Goal: Information Seeking & Learning: Learn about a topic

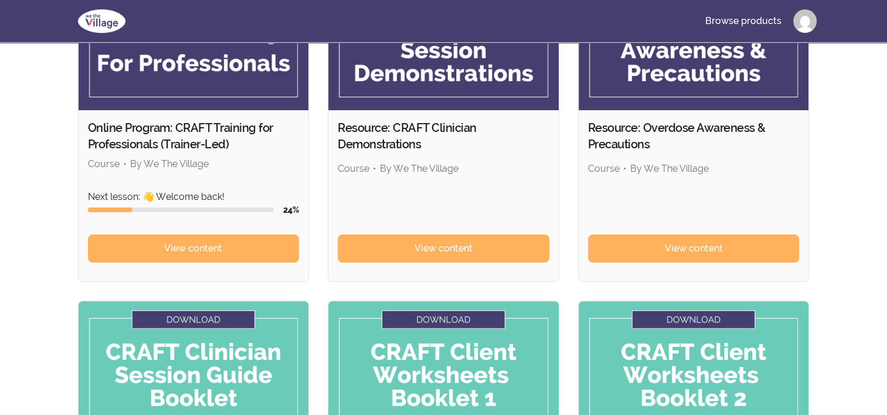
scroll to position [176, 0]
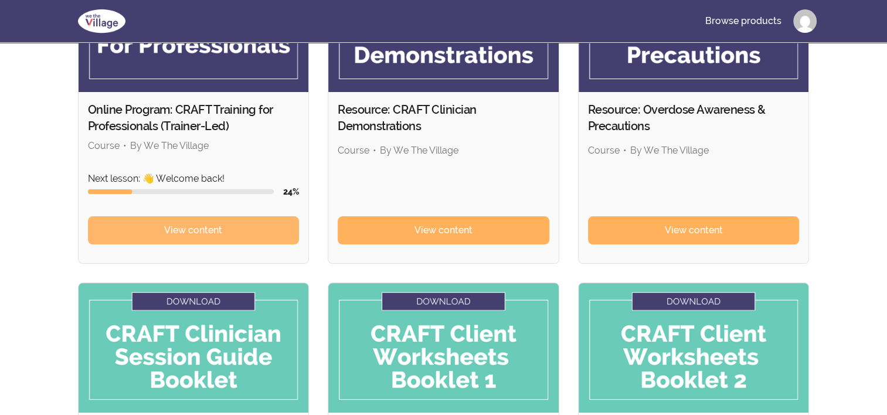
click at [216, 229] on span "View content" at bounding box center [193, 230] width 58 height 14
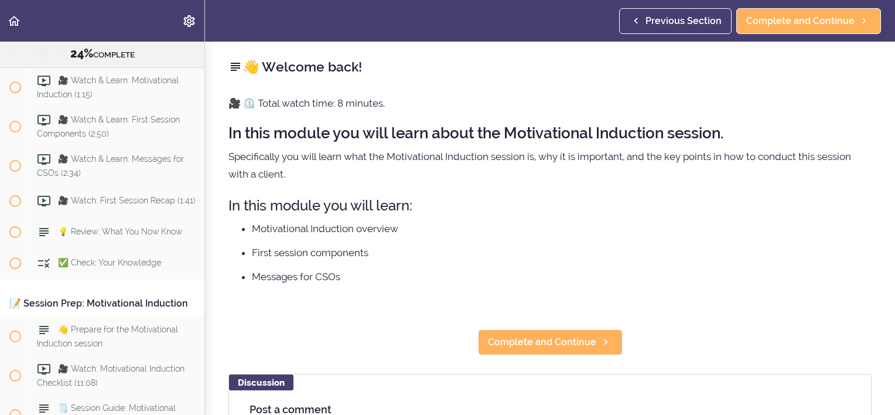
scroll to position [1979, 0]
click at [567, 345] on span "Complete and Continue" at bounding box center [542, 342] width 108 height 14
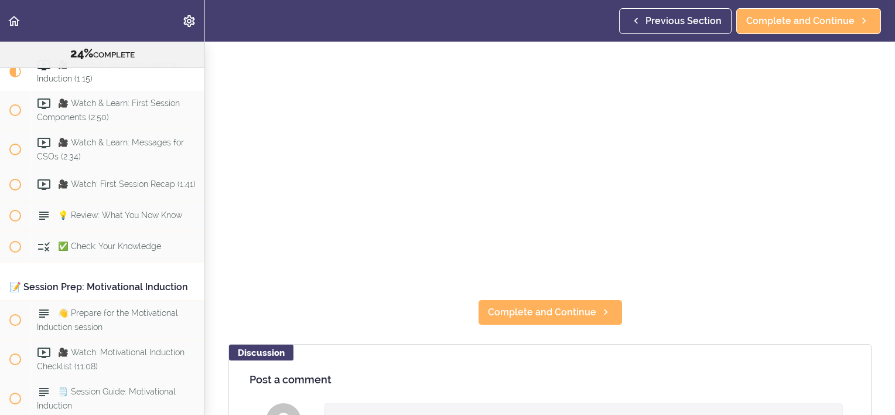
scroll to position [117, 0]
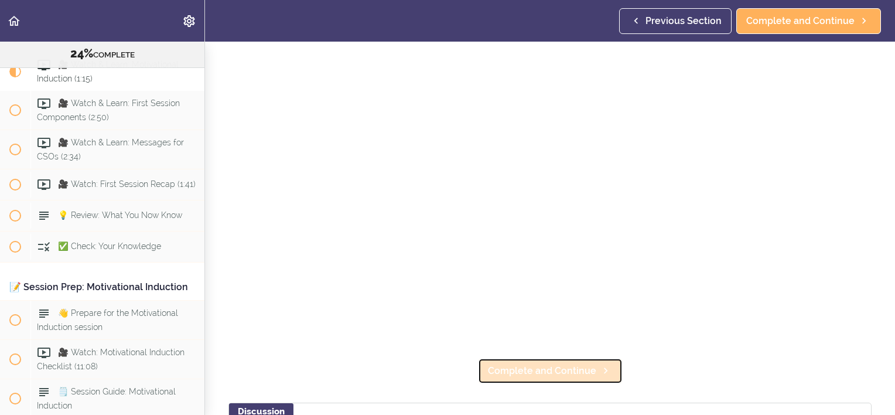
click at [562, 364] on span "Complete and Continue" at bounding box center [542, 371] width 108 height 14
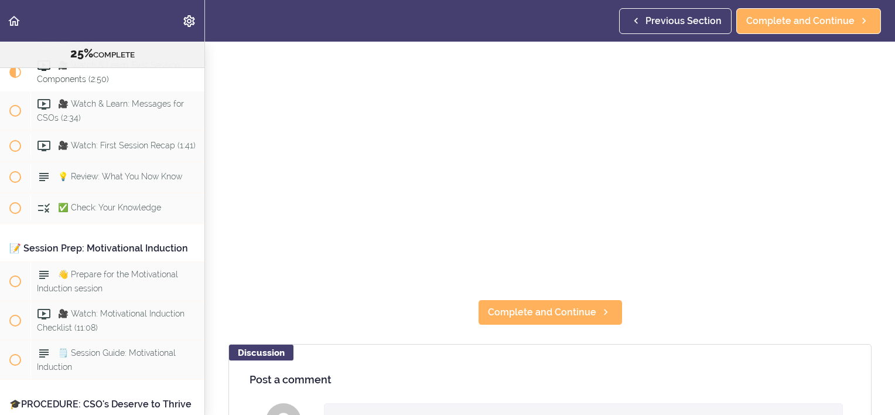
scroll to position [234, 0]
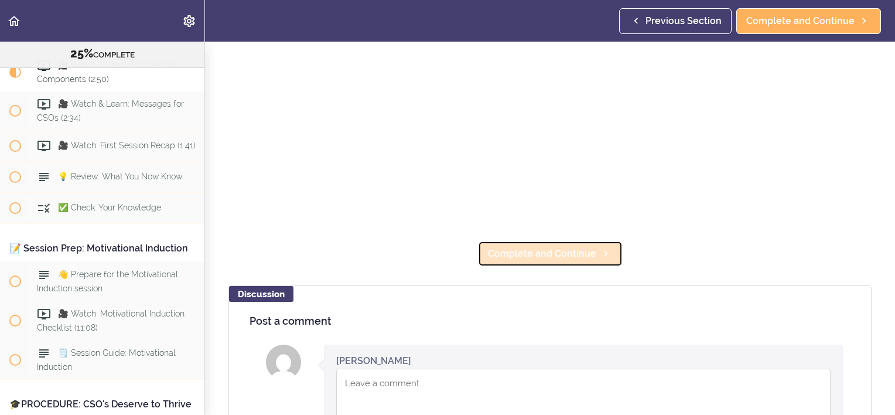
click at [550, 254] on span "Complete and Continue" at bounding box center [542, 254] width 108 height 14
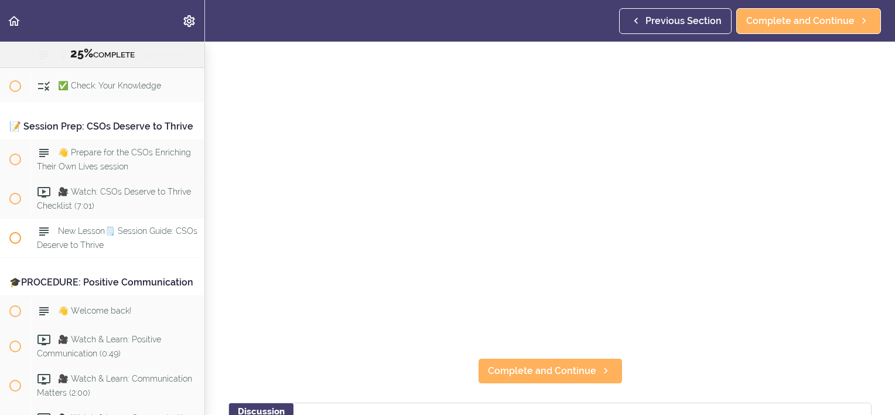
scroll to position [2719, 0]
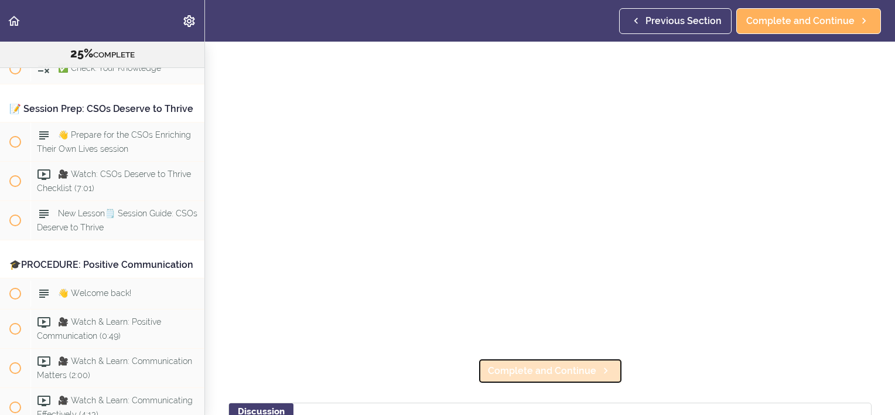
click at [567, 366] on span "Complete and Continue" at bounding box center [542, 371] width 108 height 14
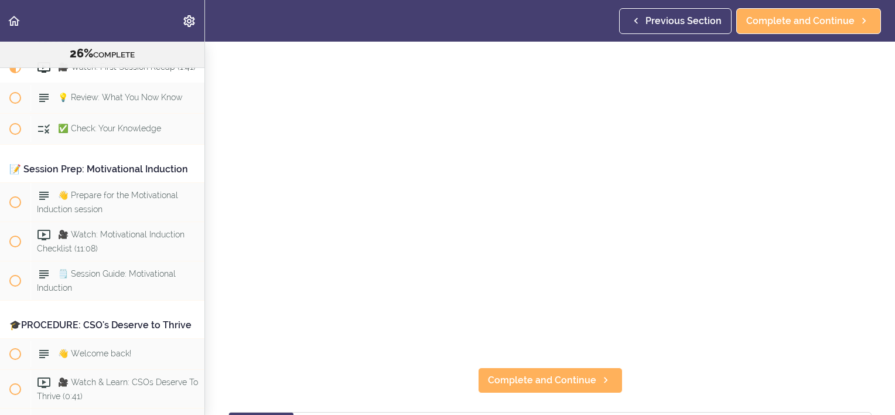
scroll to position [176, 0]
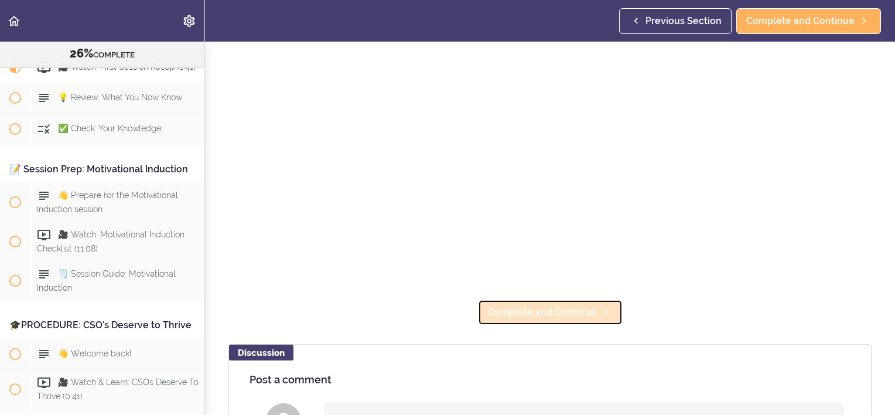
click at [564, 309] on span "Complete and Continue" at bounding box center [542, 312] width 108 height 14
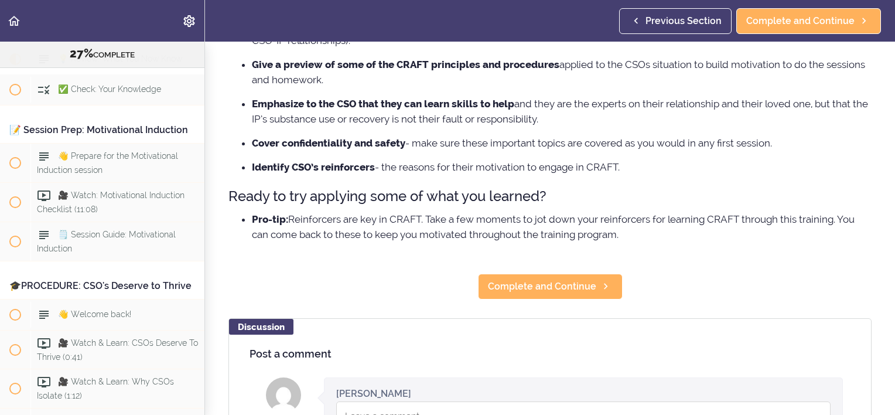
scroll to position [293, 0]
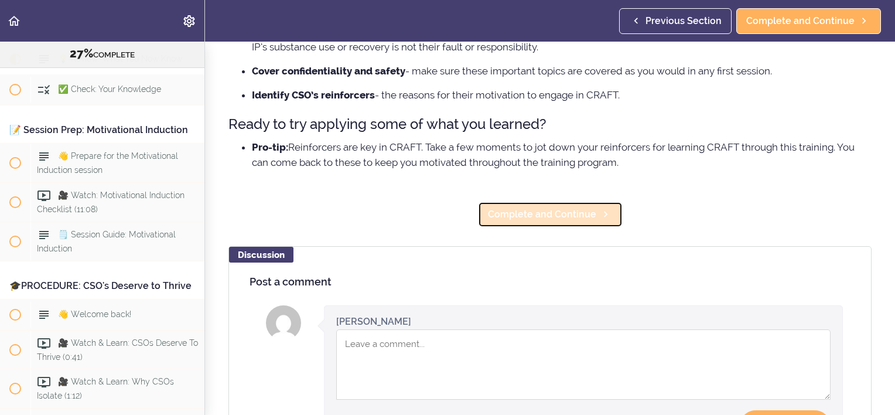
click at [538, 227] on link "Complete and Continue" at bounding box center [550, 215] width 145 height 26
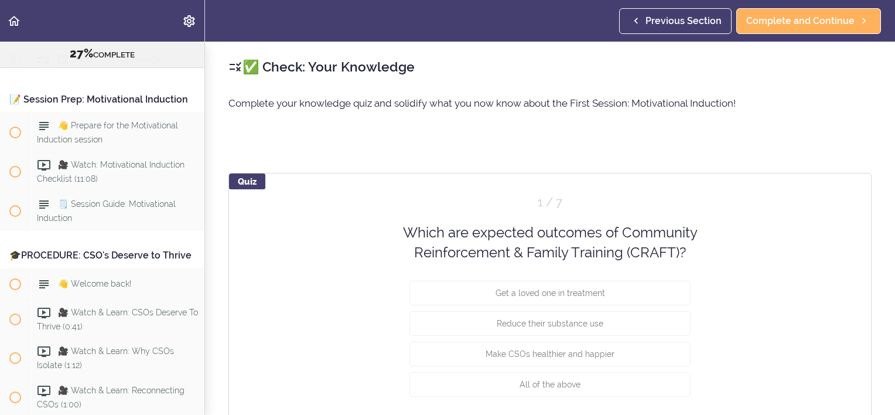
scroll to position [59, 0]
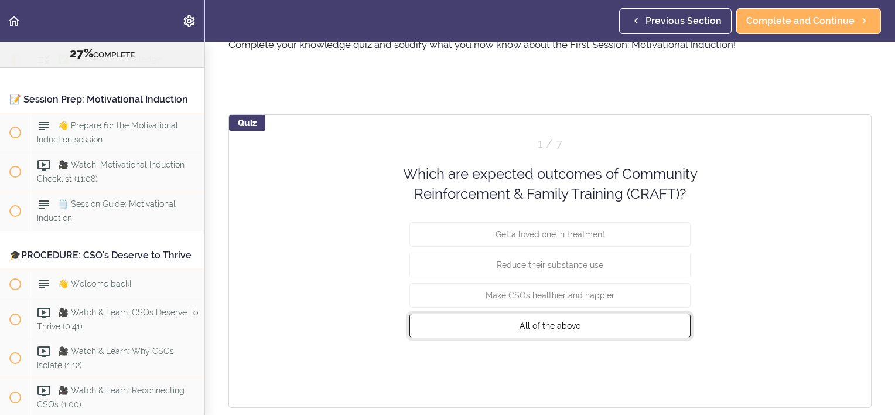
click at [545, 323] on span "All of the above" at bounding box center [550, 325] width 61 height 9
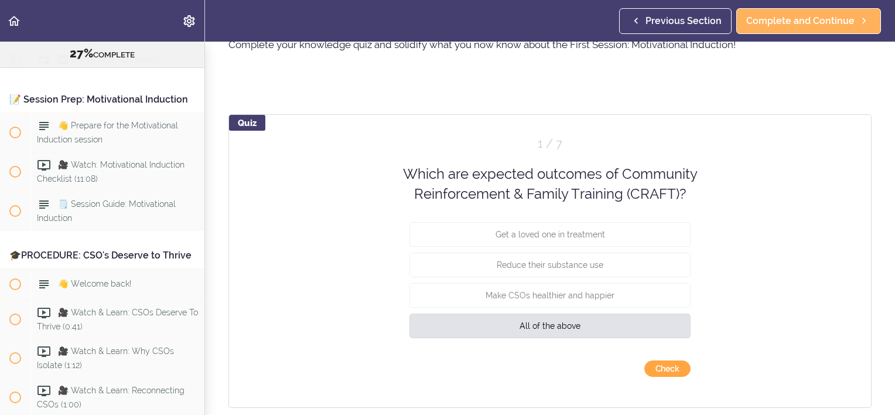
click at [667, 373] on button "Check" at bounding box center [668, 368] width 46 height 16
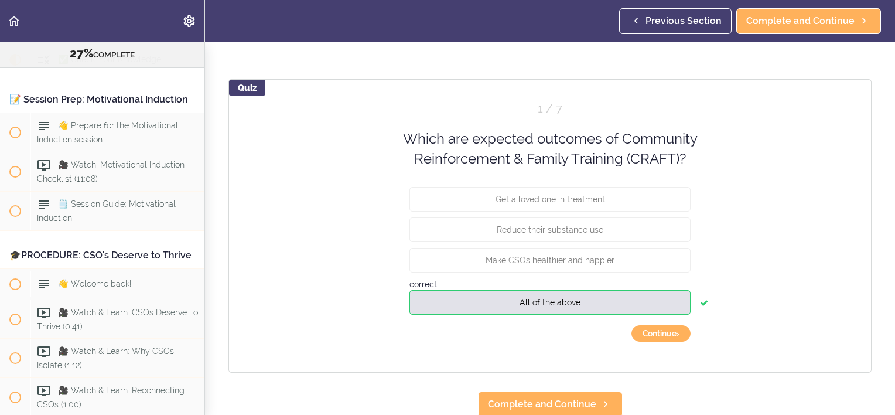
scroll to position [104, 0]
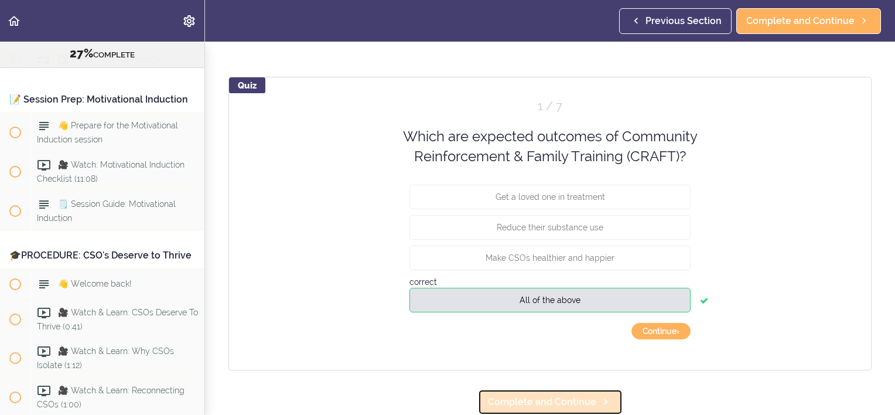
click at [565, 401] on link "Complete and Continue" at bounding box center [550, 402] width 145 height 26
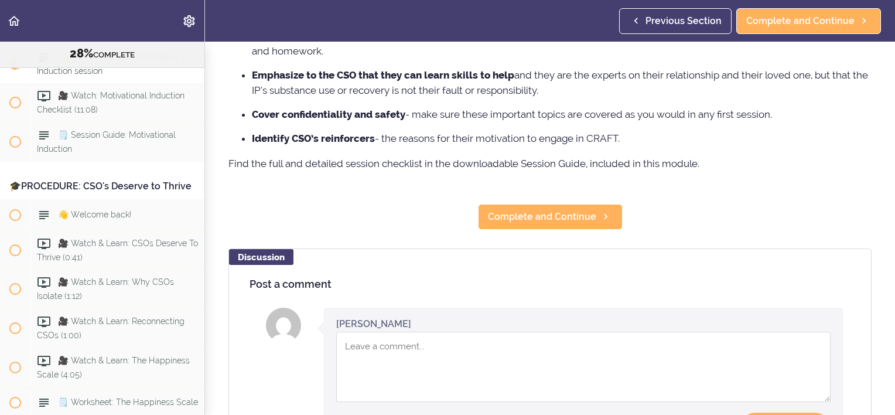
scroll to position [234, 0]
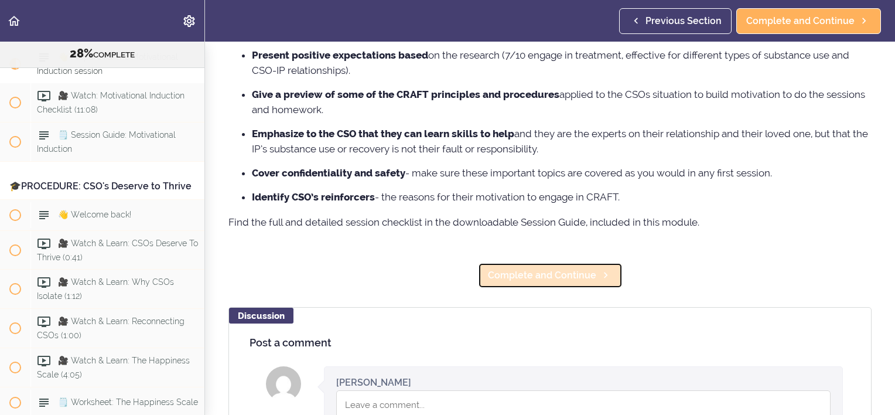
click at [551, 282] on span "Complete and Continue" at bounding box center [542, 275] width 108 height 14
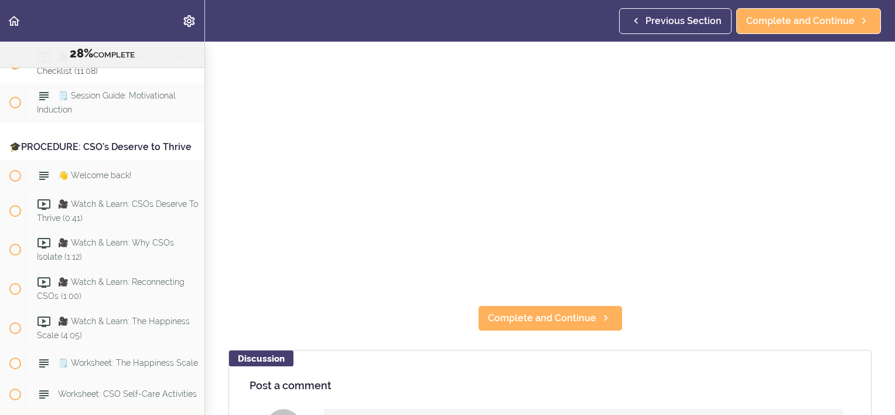
scroll to position [176, 0]
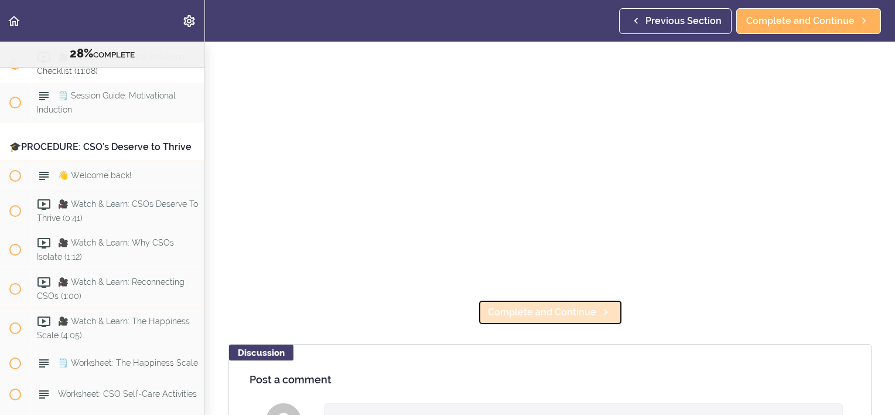
click at [540, 309] on span "Complete and Continue" at bounding box center [542, 312] width 108 height 14
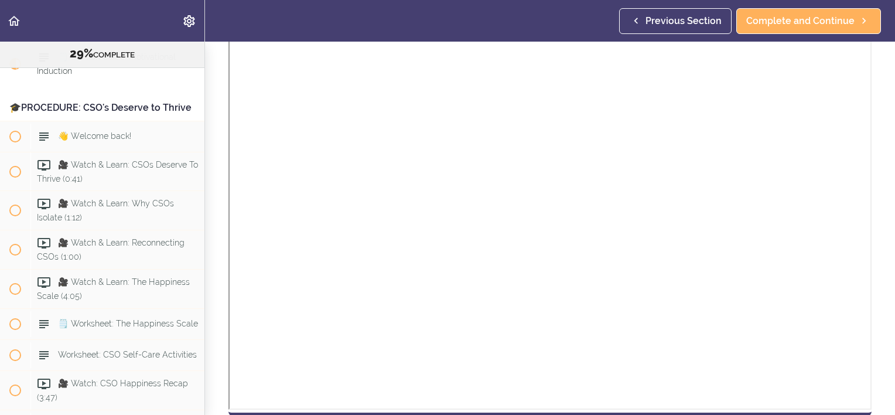
scroll to position [352, 0]
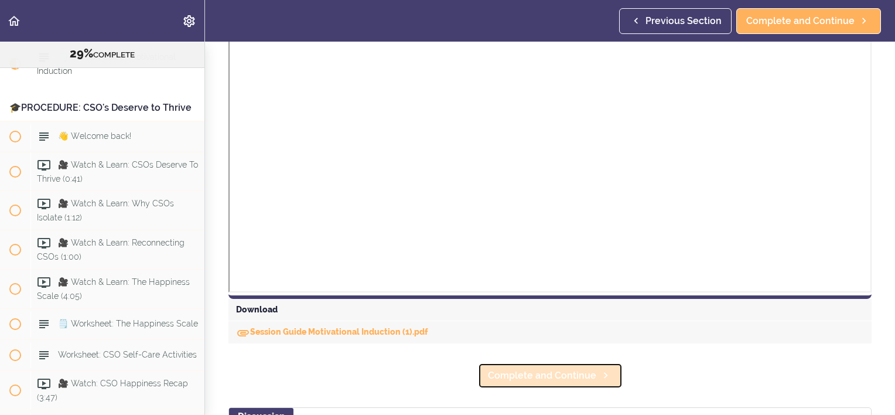
click at [554, 378] on span "Complete and Continue" at bounding box center [542, 376] width 108 height 14
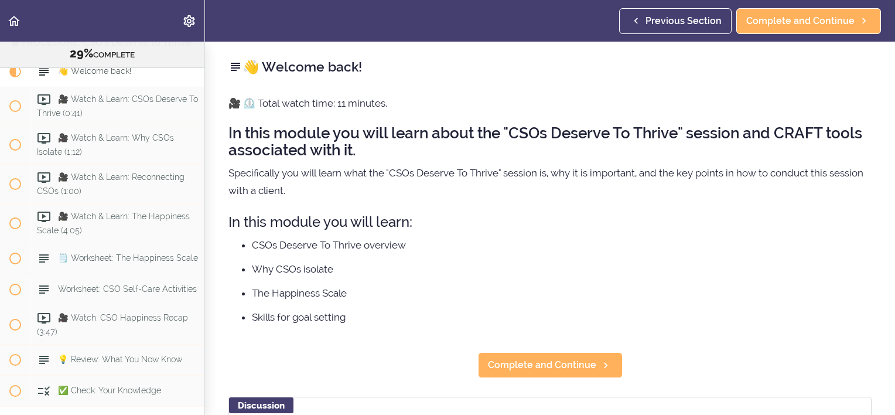
scroll to position [2422, 0]
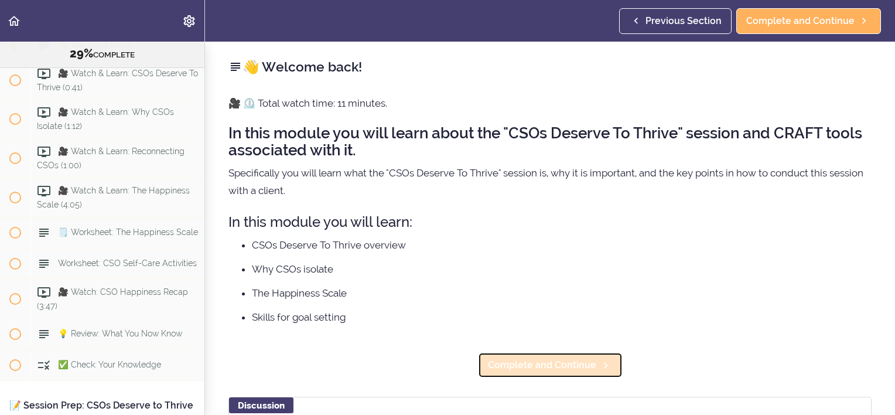
click at [564, 373] on link "Complete and Continue" at bounding box center [550, 365] width 145 height 26
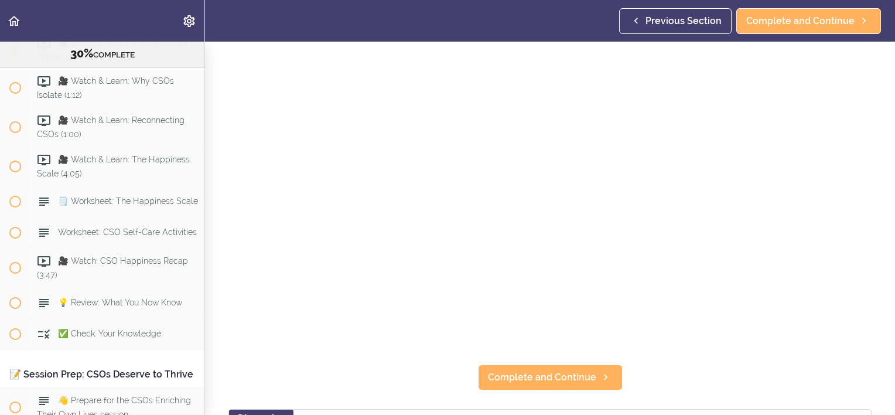
scroll to position [117, 0]
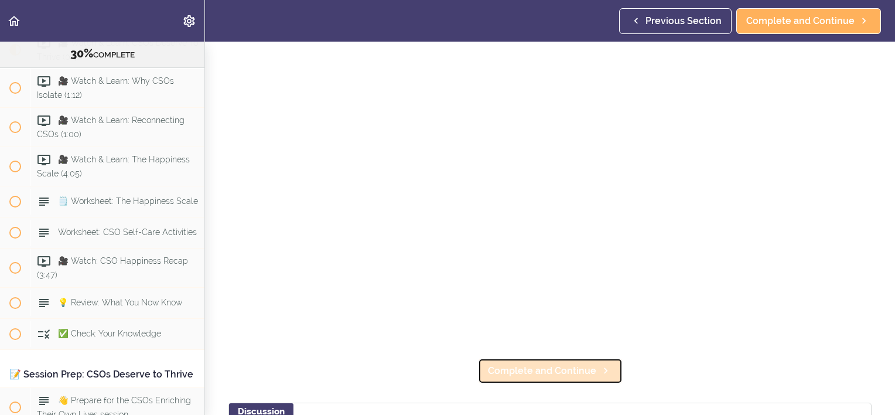
click at [532, 365] on span "Complete and Continue" at bounding box center [542, 371] width 108 height 14
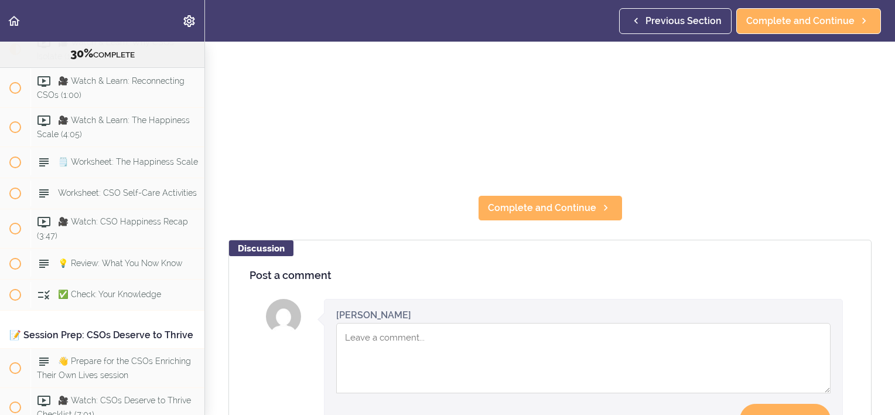
scroll to position [293, 0]
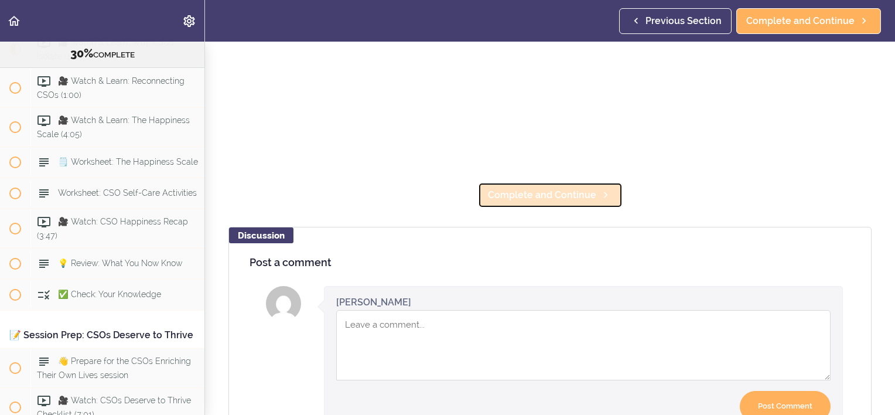
click at [519, 188] on span "Complete and Continue" at bounding box center [542, 195] width 108 height 14
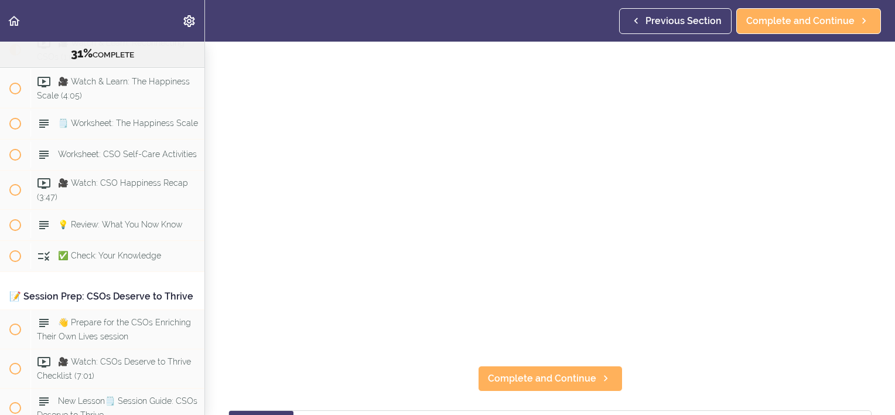
scroll to position [117, 0]
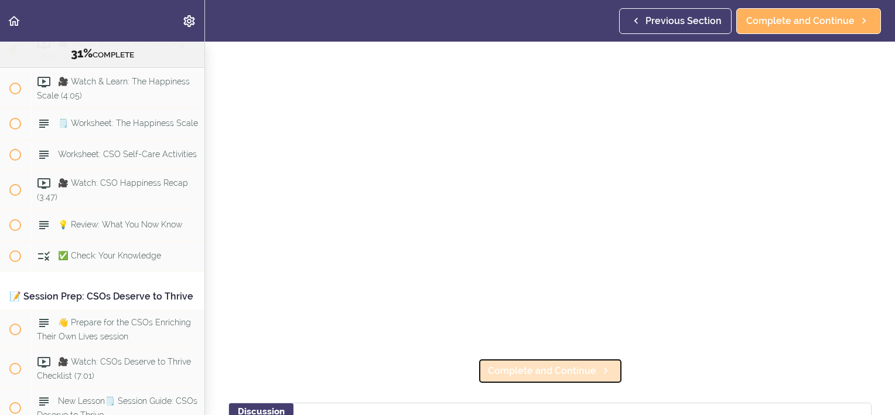
click at [556, 373] on span "Complete and Continue" at bounding box center [542, 371] width 108 height 14
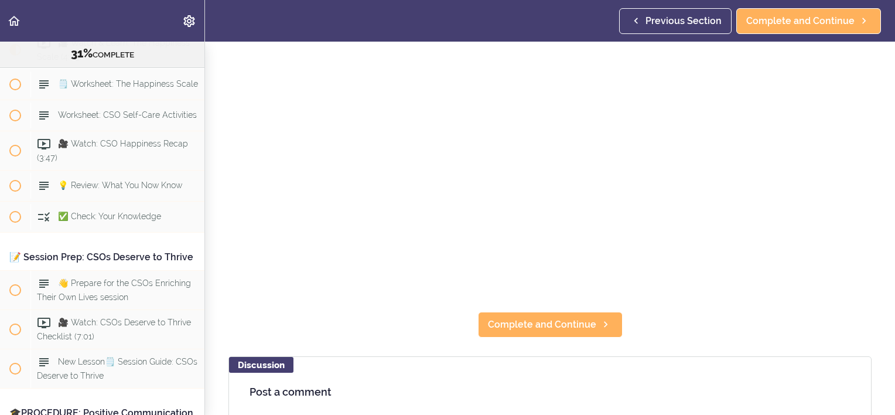
scroll to position [293, 0]
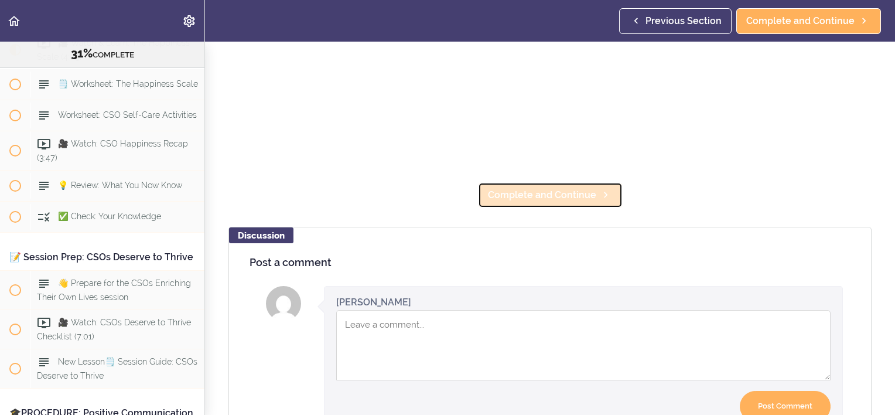
click at [544, 193] on span "Complete and Continue" at bounding box center [542, 195] width 108 height 14
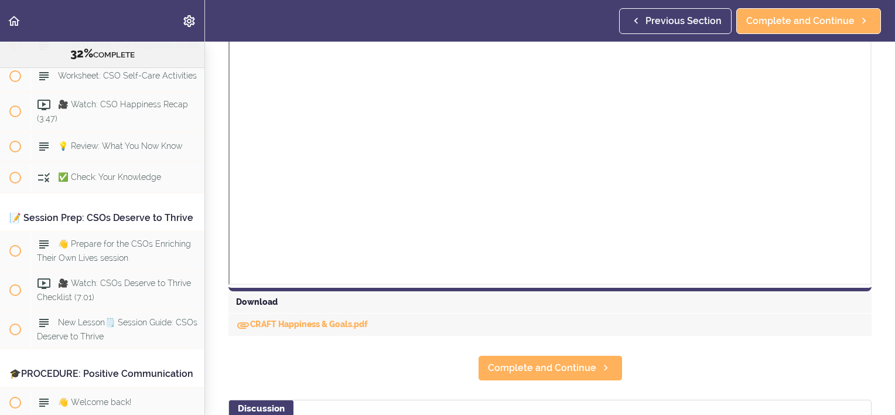
scroll to position [410, 0]
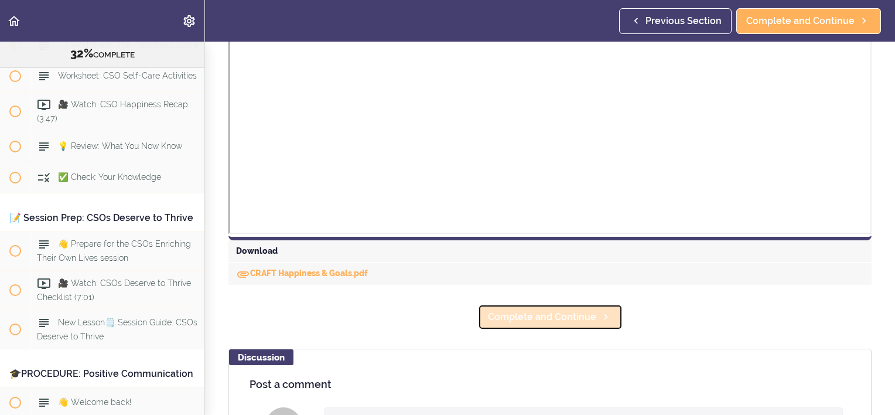
drag, startPoint x: 531, startPoint y: 322, endPoint x: 560, endPoint y: 321, distance: 29.3
click at [532, 322] on span "Complete and Continue" at bounding box center [542, 317] width 108 height 14
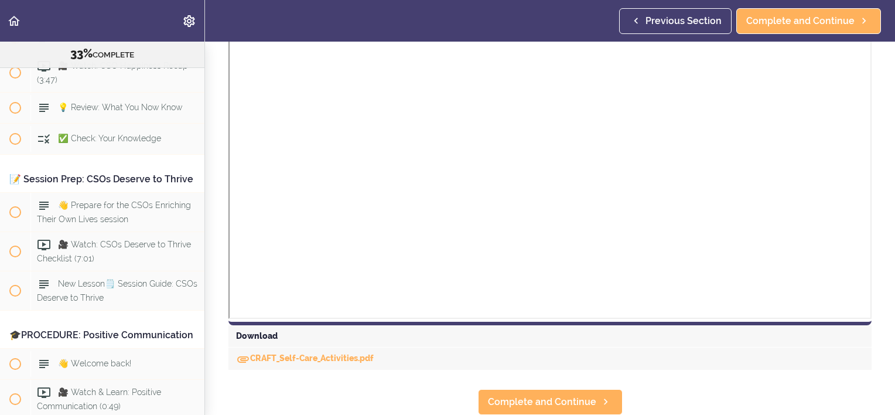
scroll to position [398, 0]
drag, startPoint x: 553, startPoint y: 396, endPoint x: 606, endPoint y: 391, distance: 52.9
click at [553, 396] on span "Complete and Continue" at bounding box center [542, 402] width 108 height 14
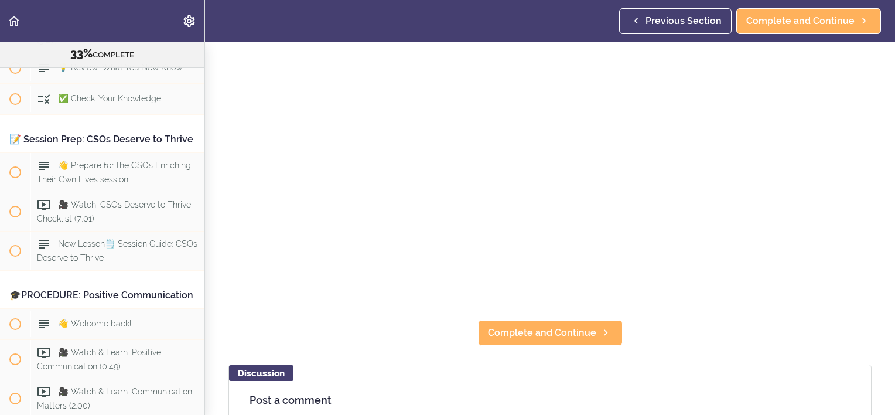
scroll to position [176, 0]
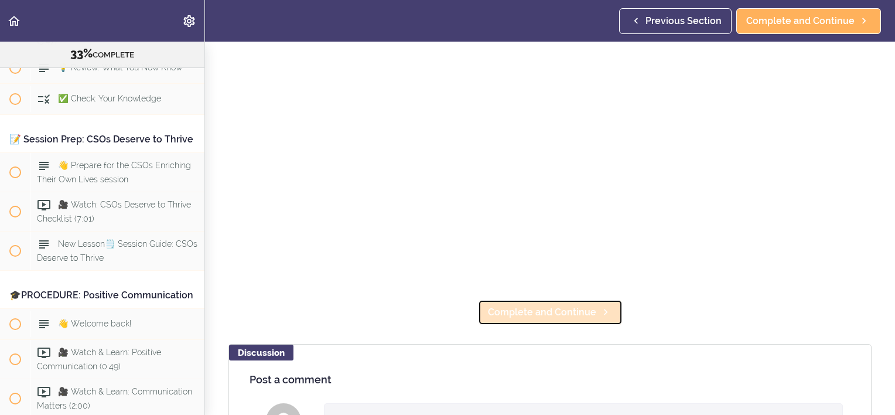
click at [552, 314] on span "Complete and Continue" at bounding box center [542, 312] width 108 height 14
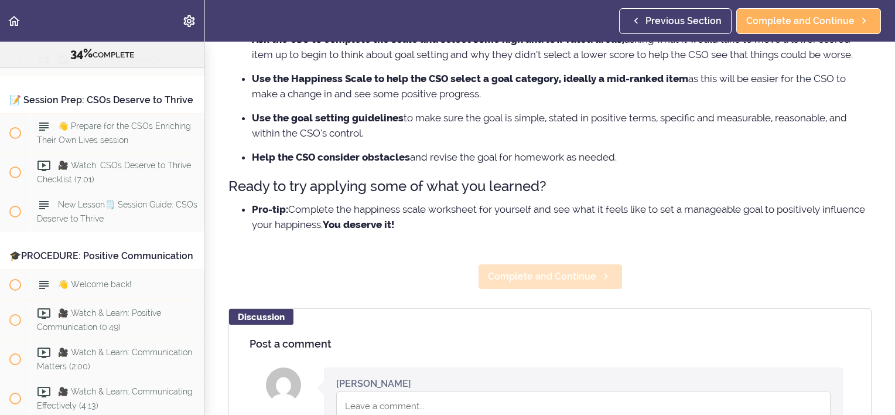
scroll to position [293, 0]
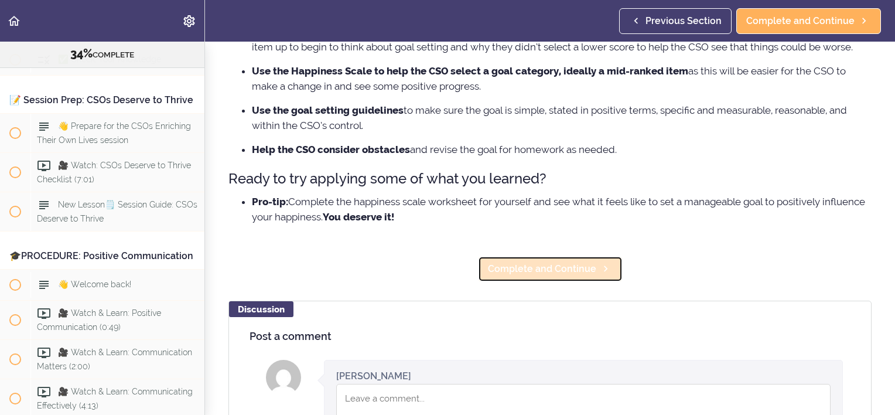
click at [550, 267] on span "Complete and Continue" at bounding box center [542, 269] width 108 height 14
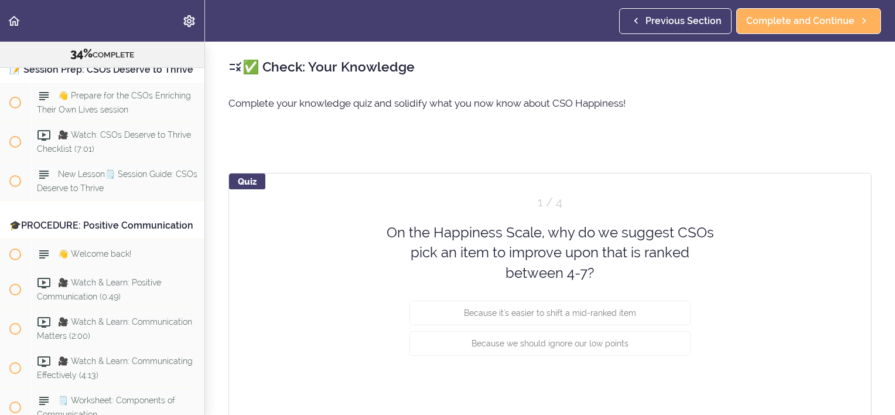
scroll to position [2759, 0]
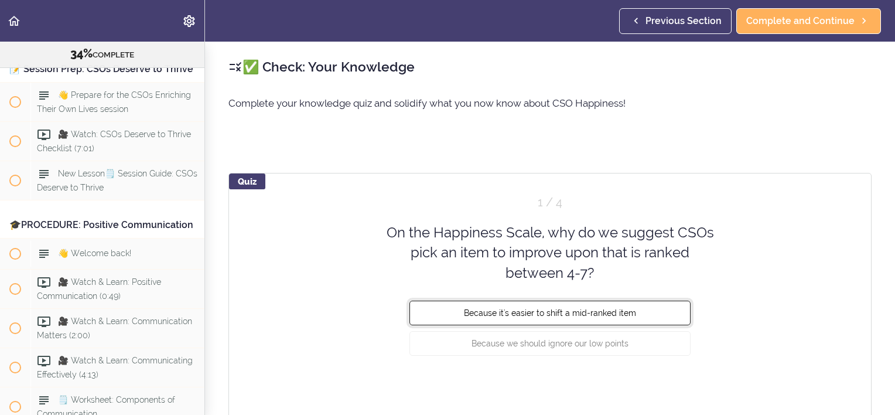
click at [580, 314] on span "Because it's easier to shift a mid-ranked item" at bounding box center [550, 312] width 172 height 9
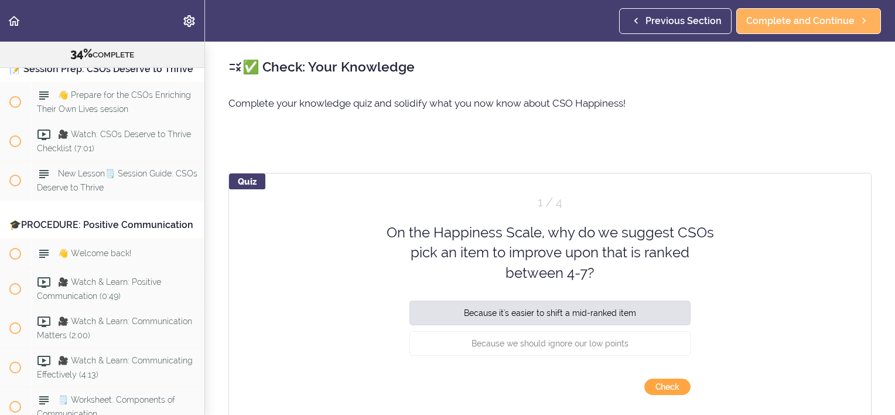
click at [652, 388] on button "Check" at bounding box center [668, 387] width 46 height 16
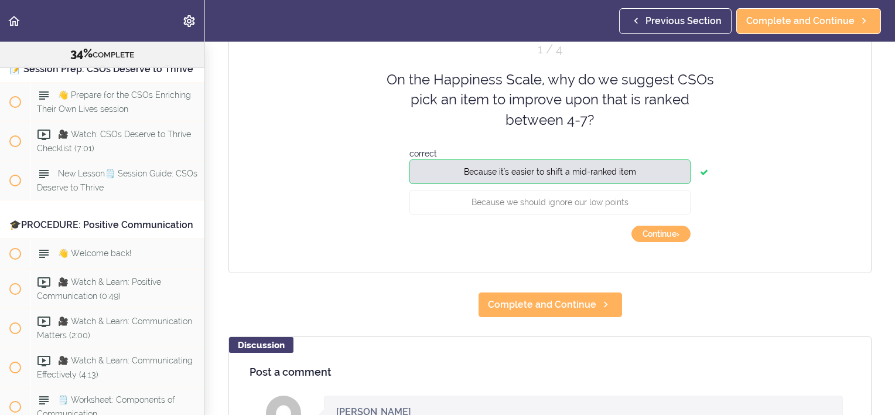
scroll to position [176, 0]
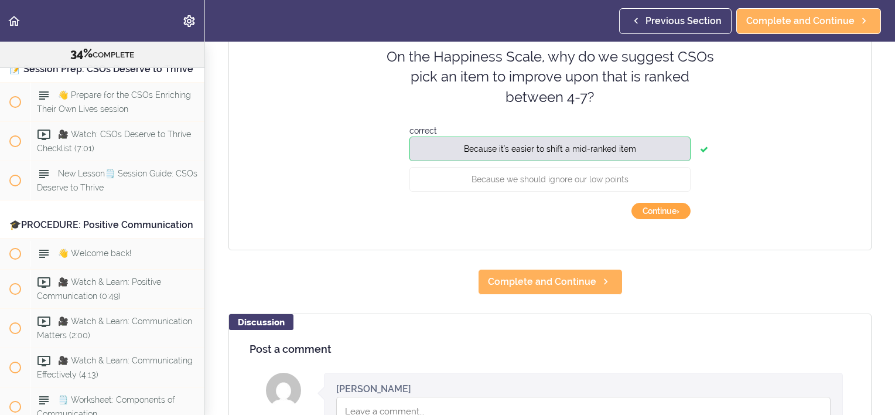
click at [660, 213] on button "Continue ›" at bounding box center [661, 211] width 59 height 16
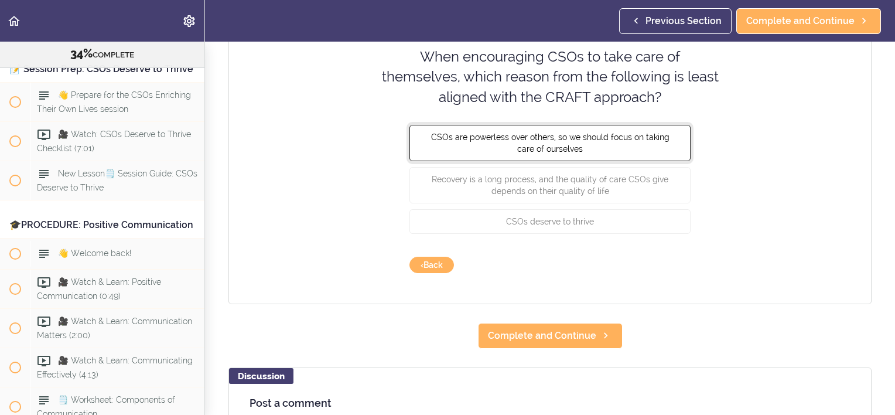
click at [560, 152] on span "CSOs are powerless over others, so we should focus on taking care of ourselves" at bounding box center [550, 142] width 238 height 21
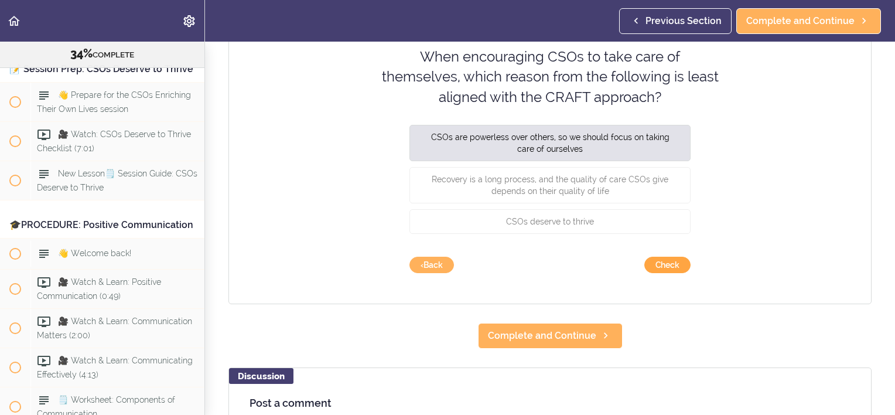
click at [654, 265] on button "Check" at bounding box center [668, 265] width 46 height 16
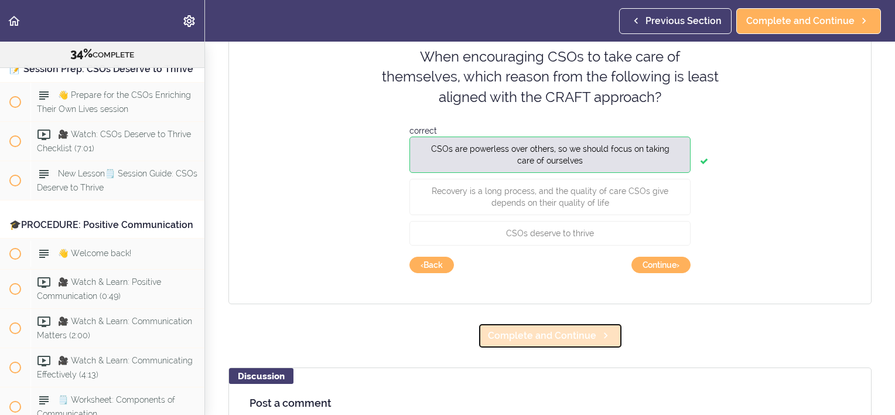
click at [568, 340] on span "Complete and Continue" at bounding box center [542, 336] width 108 height 14
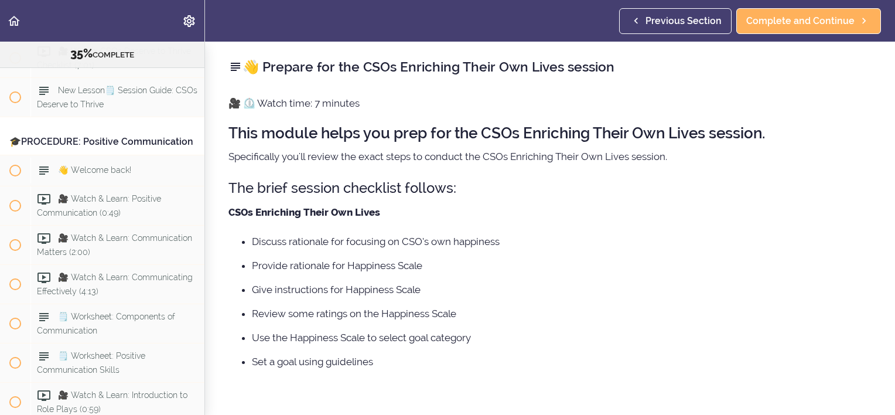
scroll to position [117, 0]
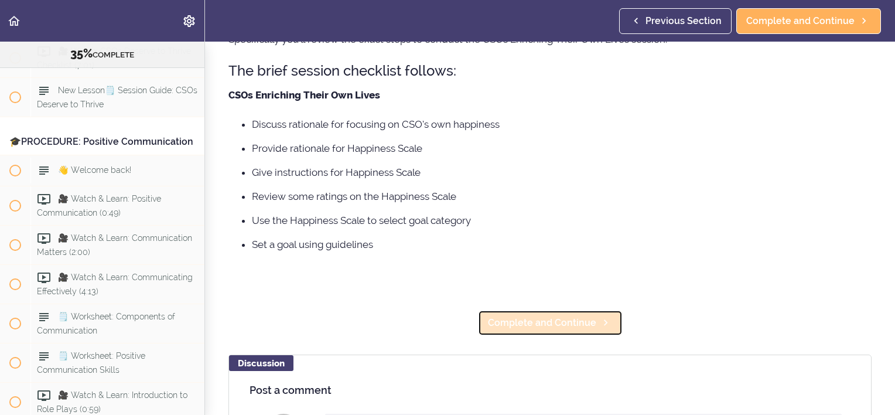
click at [541, 324] on span "Complete and Continue" at bounding box center [542, 323] width 108 height 14
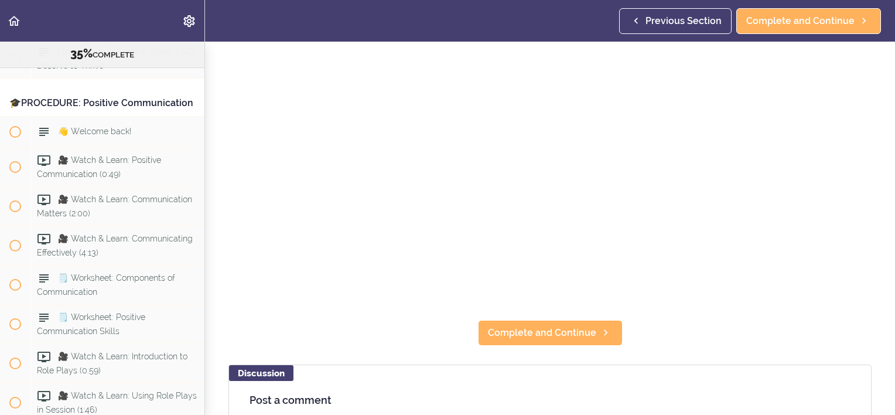
scroll to position [176, 0]
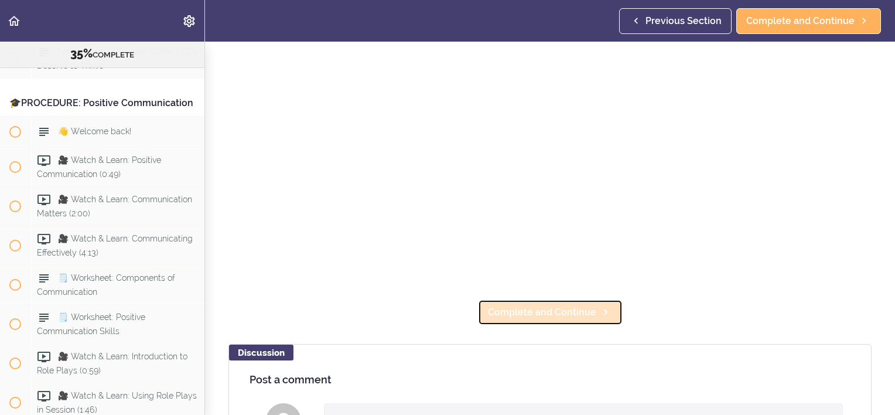
click at [568, 309] on span "Complete and Continue" at bounding box center [542, 312] width 108 height 14
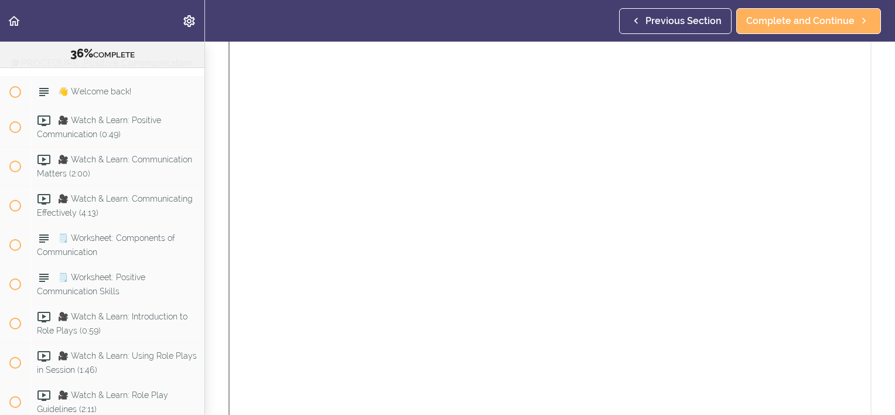
scroll to position [410, 0]
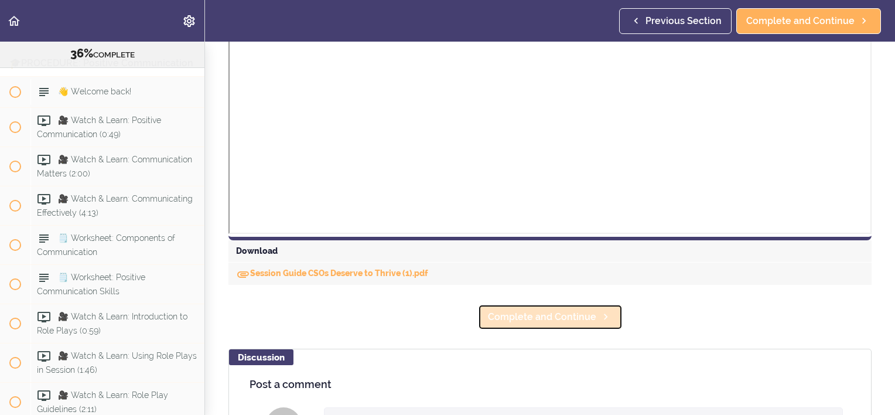
click at [567, 316] on span "Complete and Continue" at bounding box center [542, 317] width 108 height 14
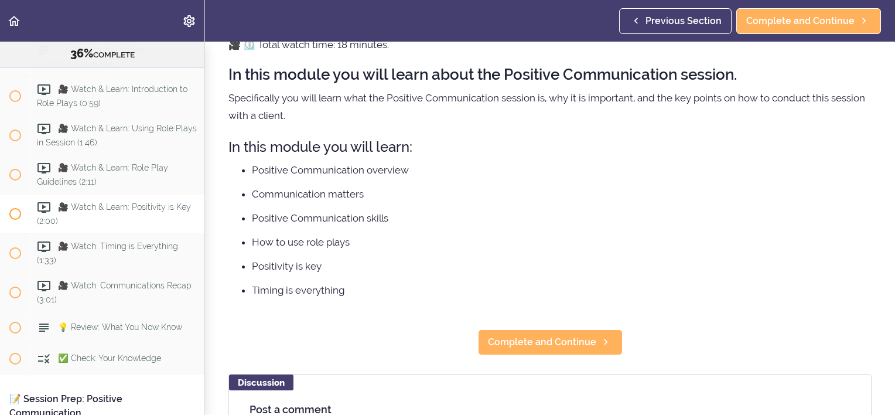
scroll to position [3128, 0]
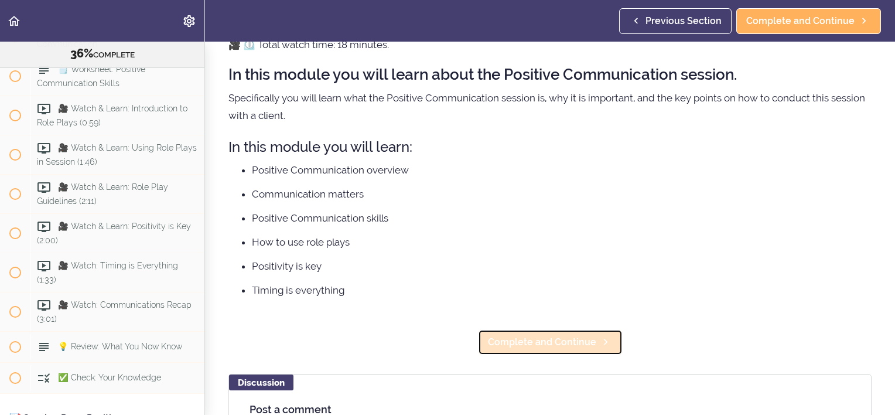
click at [536, 340] on span "Complete and Continue" at bounding box center [542, 342] width 108 height 14
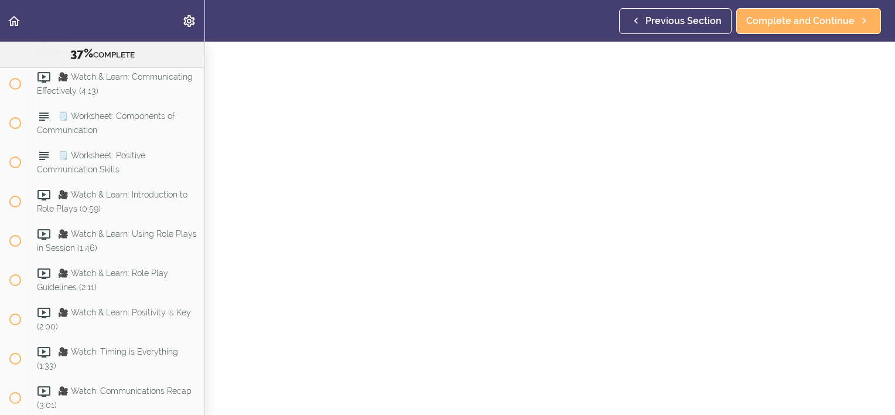
scroll to position [117, 0]
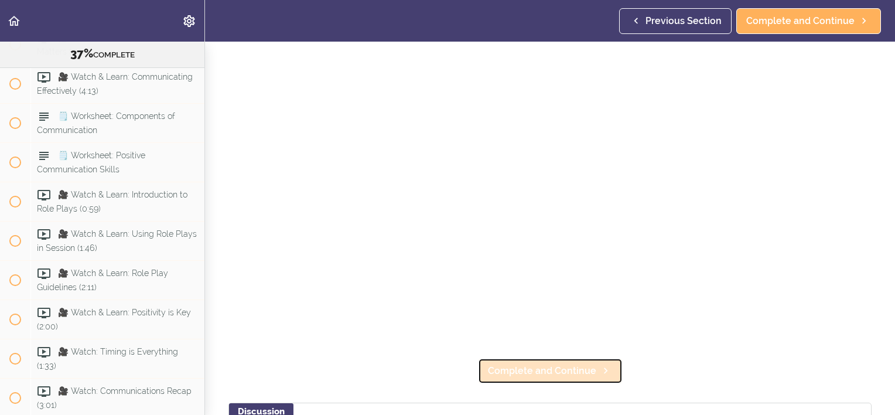
click at [567, 370] on span "Complete and Continue" at bounding box center [542, 371] width 108 height 14
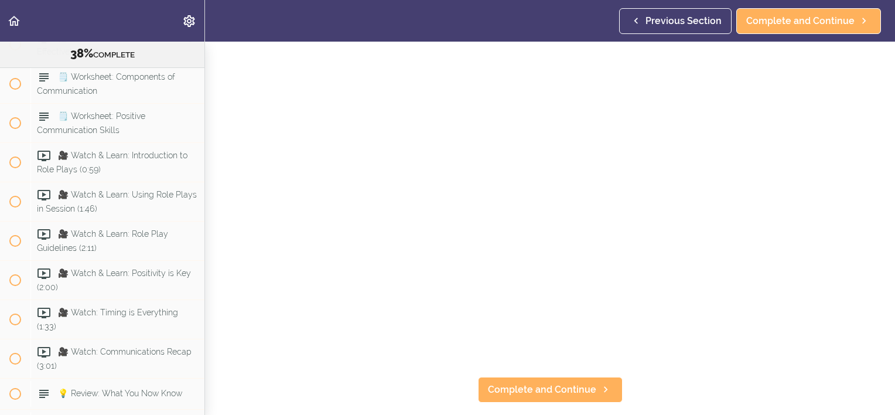
scroll to position [117, 0]
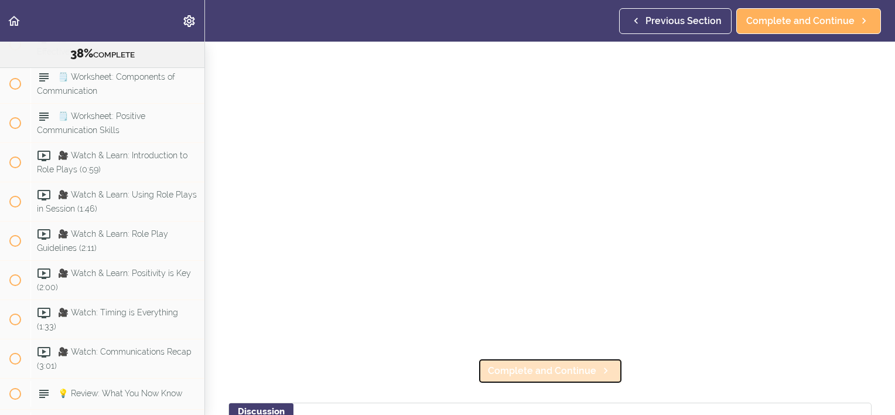
click at [553, 371] on span "Complete and Continue" at bounding box center [542, 371] width 108 height 14
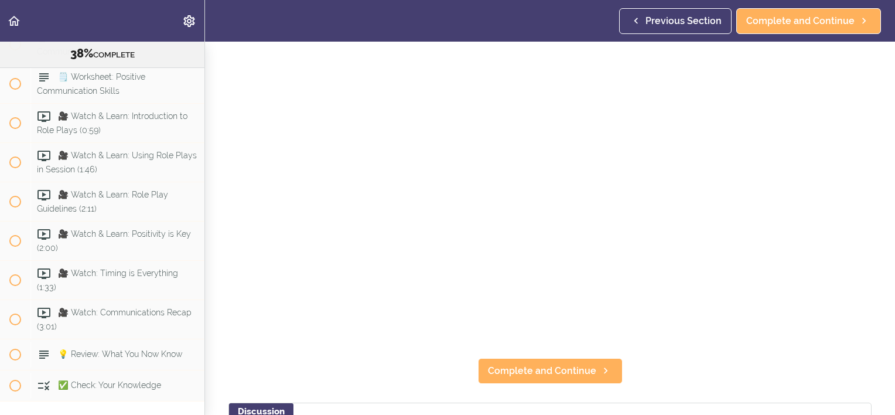
scroll to position [176, 0]
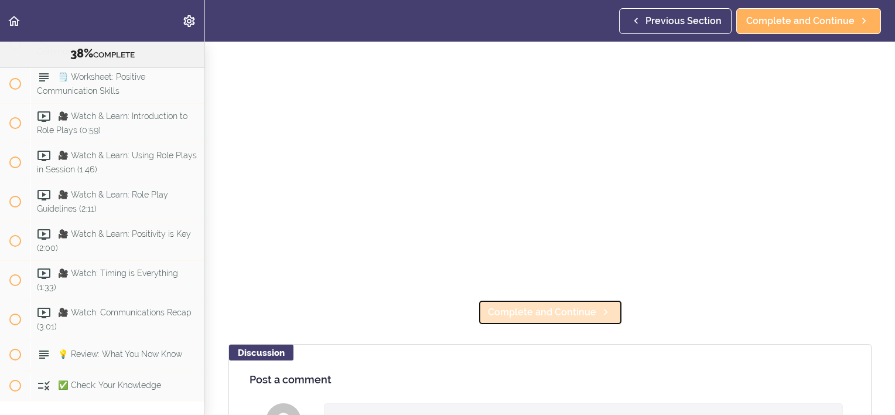
click at [555, 314] on span "Complete and Continue" at bounding box center [542, 312] width 108 height 14
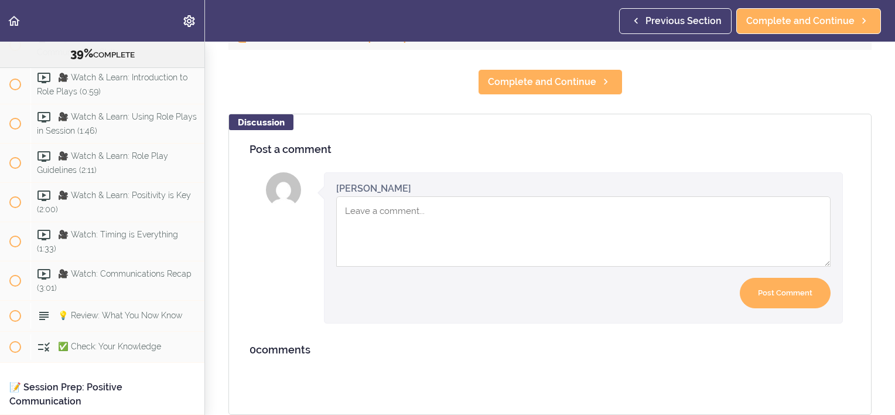
scroll to position [717, 0]
click at [520, 80] on span "Complete and Continue" at bounding box center [542, 82] width 108 height 14
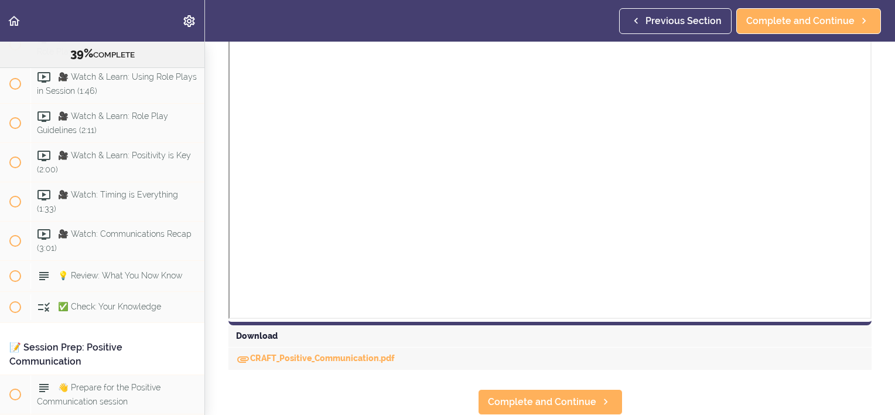
scroll to position [398, 0]
click at [584, 395] on span "Complete and Continue" at bounding box center [542, 402] width 108 height 14
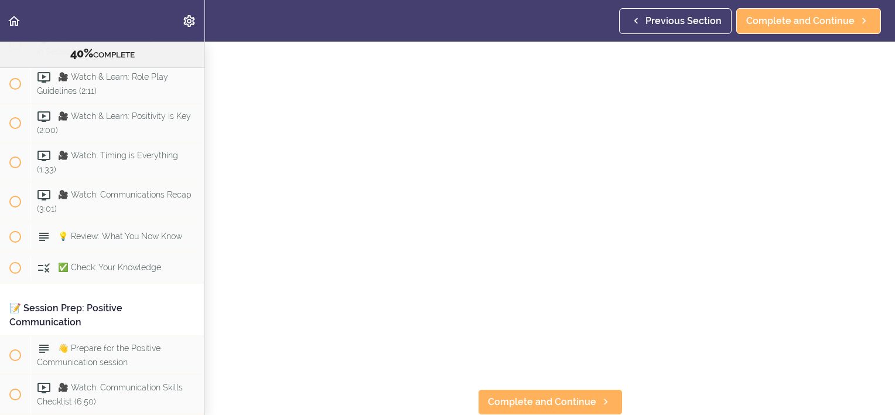
scroll to position [89, 0]
click at [555, 395] on span "Complete and Continue" at bounding box center [542, 402] width 108 height 14
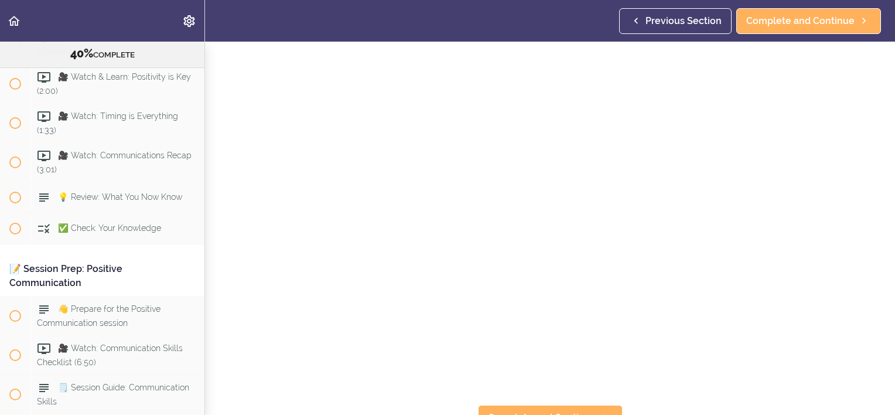
scroll to position [89, 0]
drag, startPoint x: 560, startPoint y: 393, endPoint x: 568, endPoint y: 393, distance: 8.2
click at [560, 395] on span "Complete and Continue" at bounding box center [542, 402] width 108 height 14
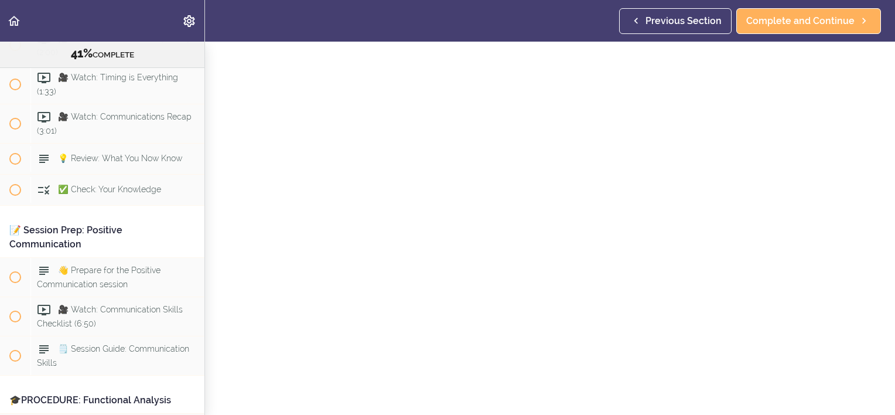
scroll to position [89, 0]
click at [554, 395] on span "Complete and Continue" at bounding box center [542, 402] width 108 height 14
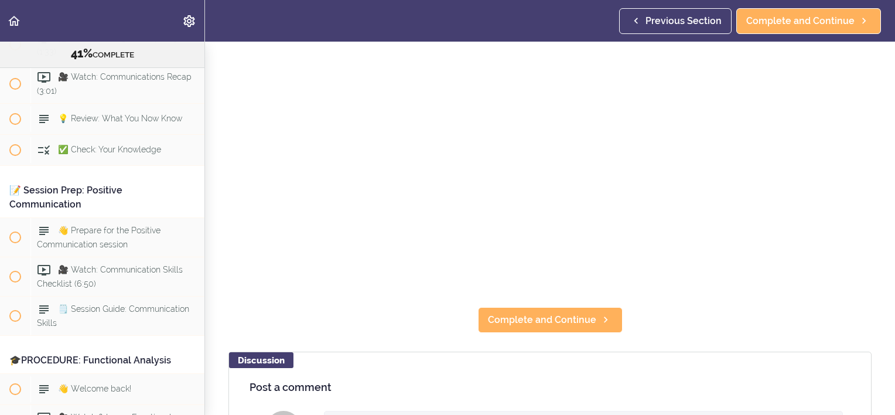
scroll to position [176, 0]
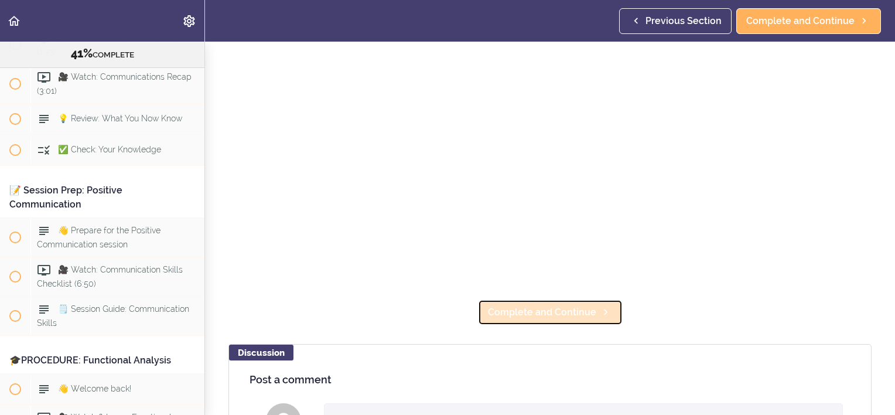
click at [565, 305] on span "Complete and Continue" at bounding box center [542, 312] width 108 height 14
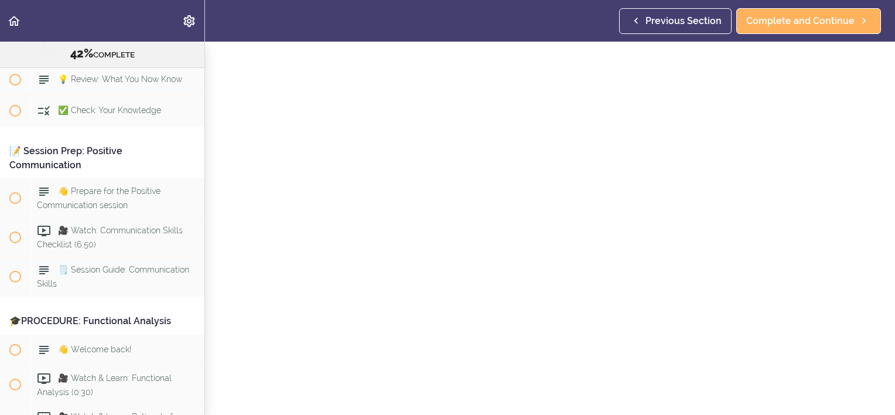
scroll to position [117, 0]
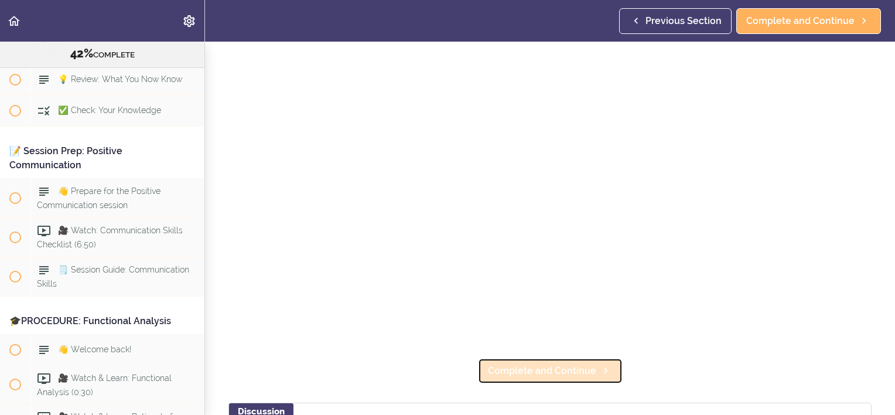
click at [550, 366] on span "Complete and Continue" at bounding box center [542, 371] width 108 height 14
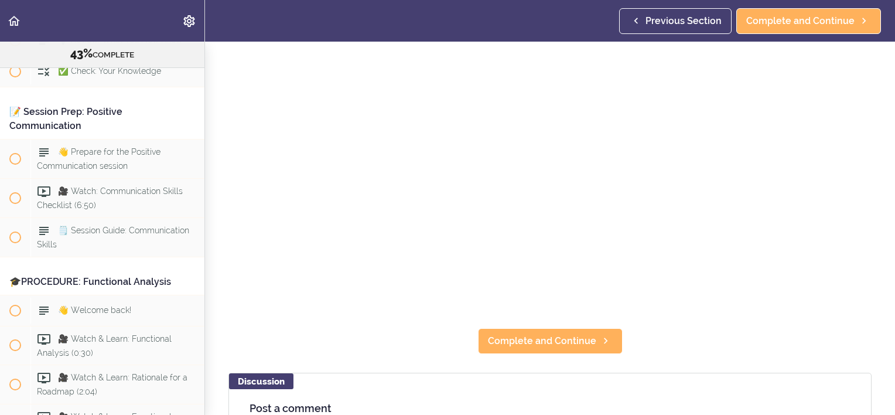
scroll to position [176, 0]
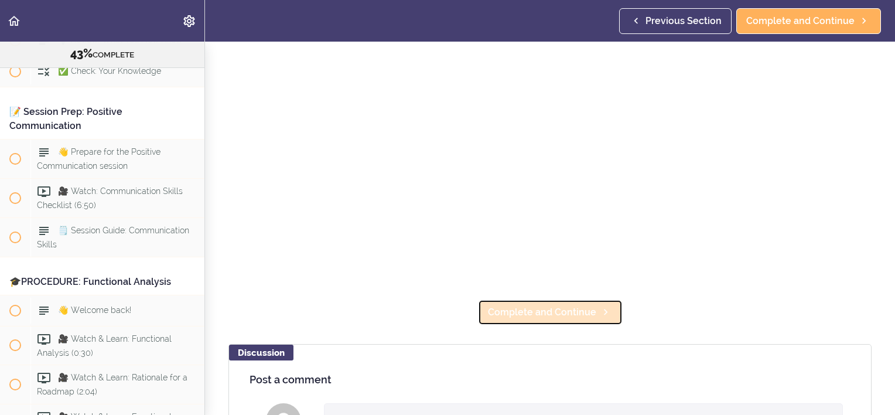
click at [562, 313] on span "Complete and Continue" at bounding box center [542, 312] width 108 height 14
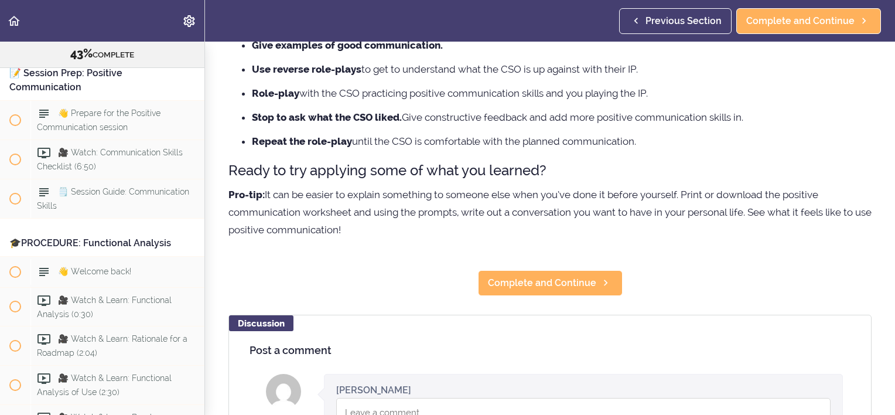
scroll to position [234, 0]
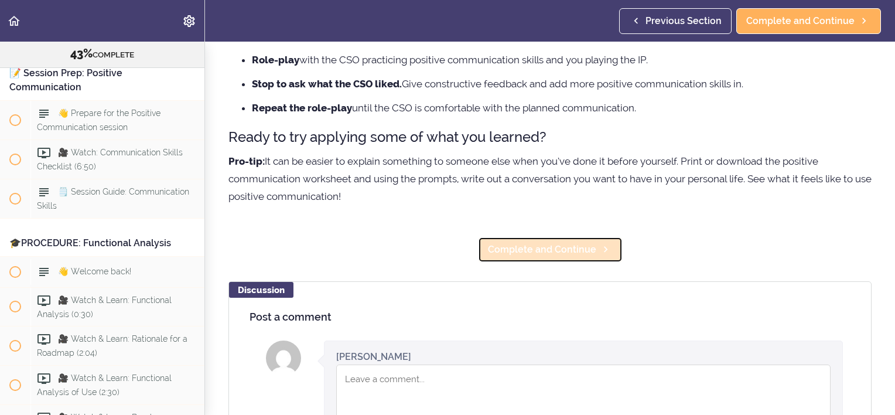
drag, startPoint x: 548, startPoint y: 264, endPoint x: 574, endPoint y: 262, distance: 26.4
click at [548, 257] on span "Complete and Continue" at bounding box center [542, 250] width 108 height 14
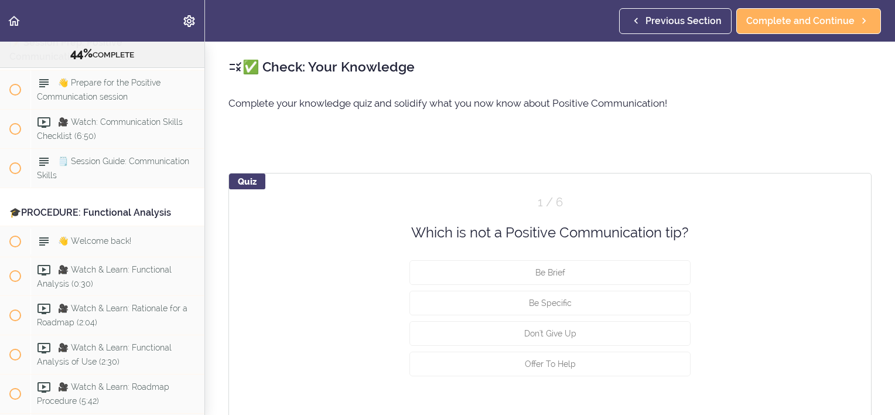
scroll to position [3505, 0]
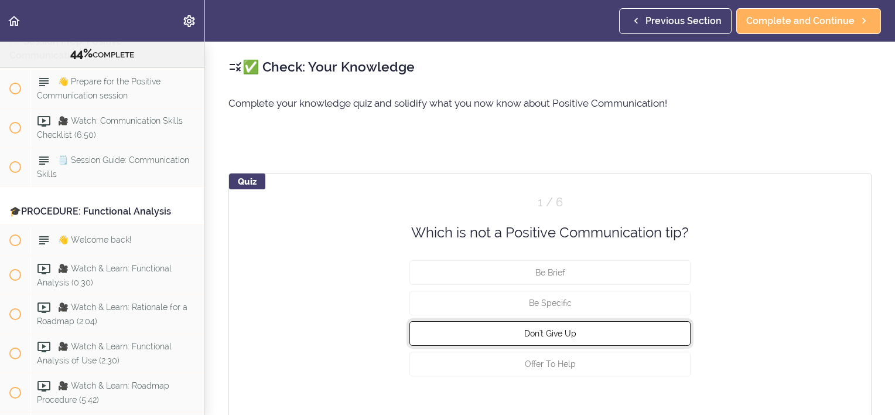
click at [570, 335] on span "Don't Give Up" at bounding box center [550, 333] width 52 height 9
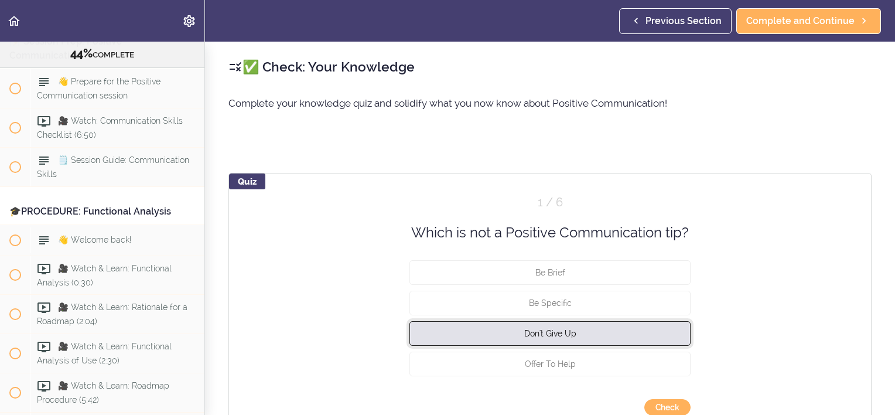
scroll to position [117, 0]
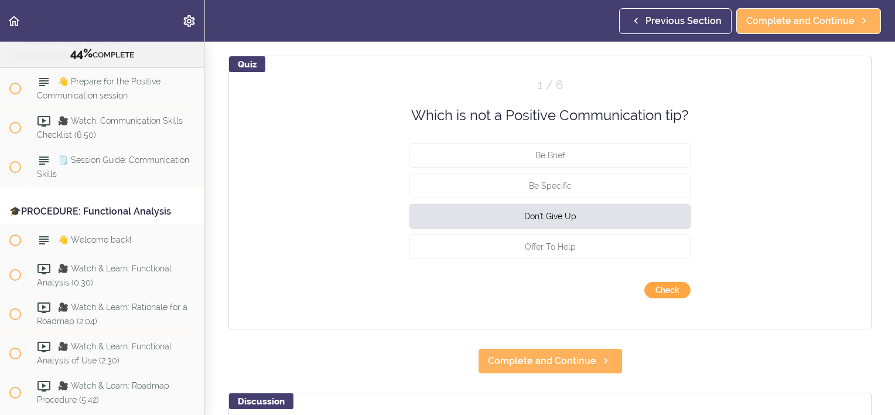
click at [675, 295] on button "Check" at bounding box center [668, 290] width 46 height 16
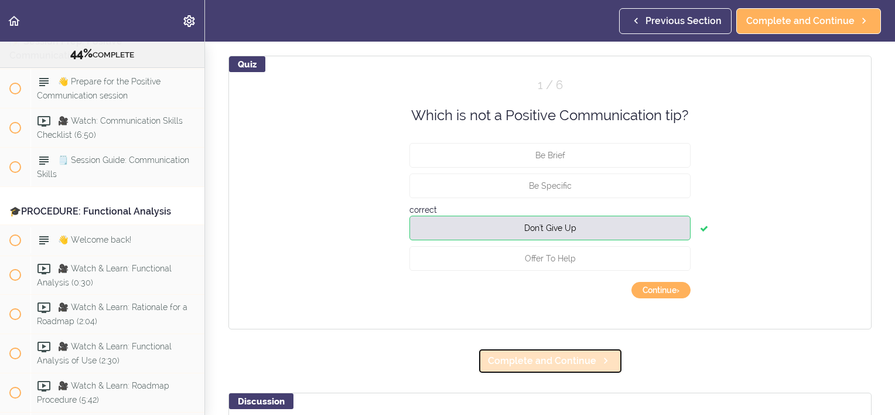
click at [560, 363] on span "Complete and Continue" at bounding box center [542, 361] width 108 height 14
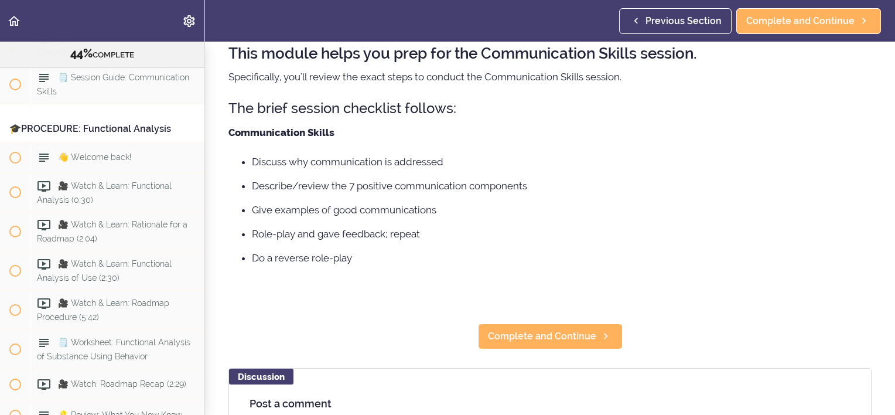
scroll to position [176, 0]
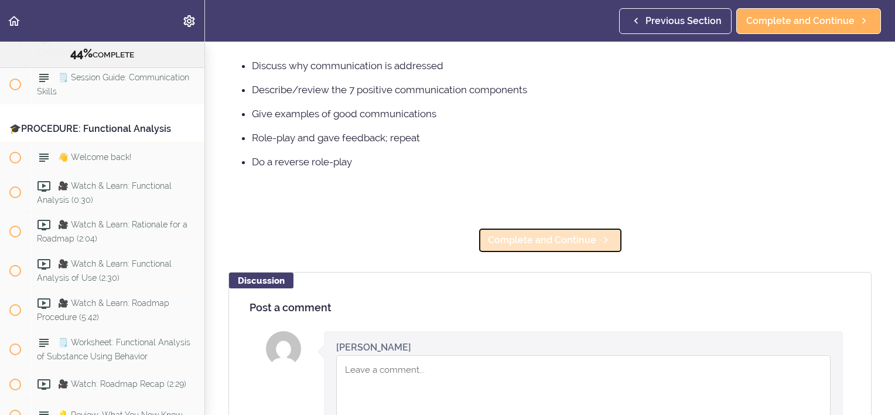
click at [544, 233] on span "Complete and Continue" at bounding box center [542, 240] width 108 height 14
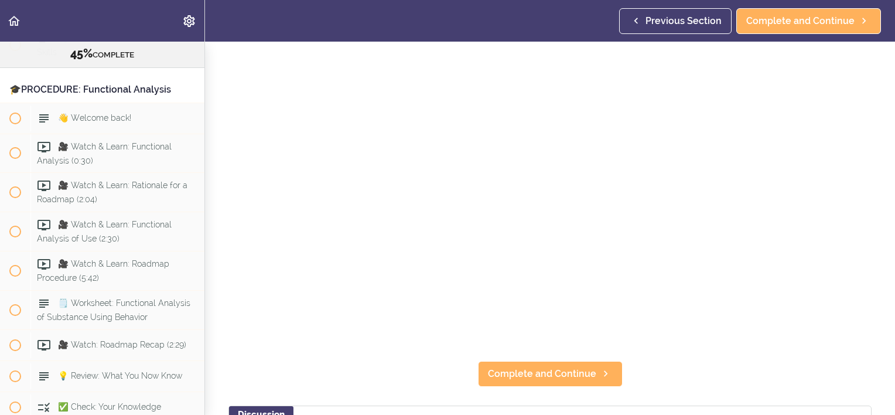
scroll to position [117, 0]
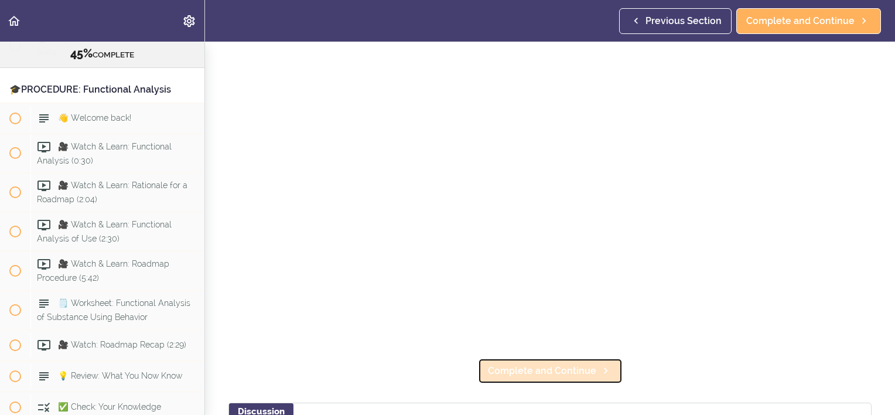
click at [543, 367] on span "Complete and Continue" at bounding box center [542, 371] width 108 height 14
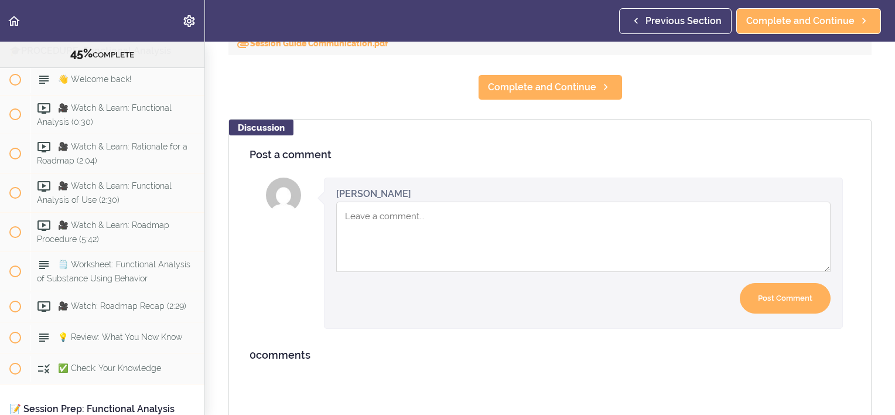
scroll to position [652, 0]
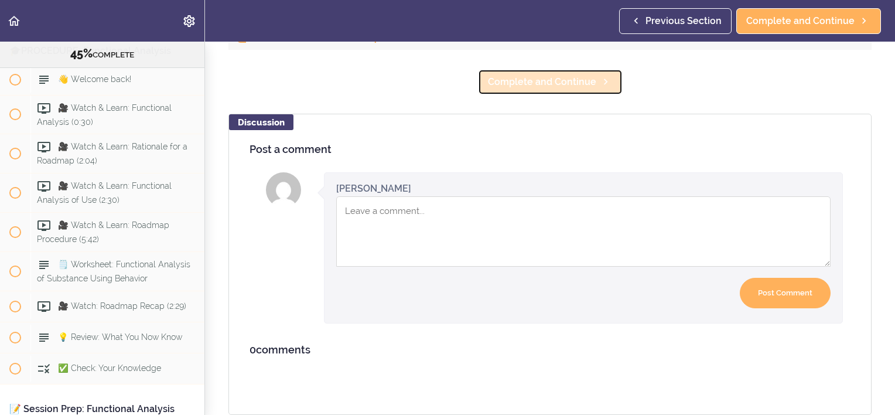
click at [579, 83] on link "Complete and Continue" at bounding box center [550, 82] width 145 height 26
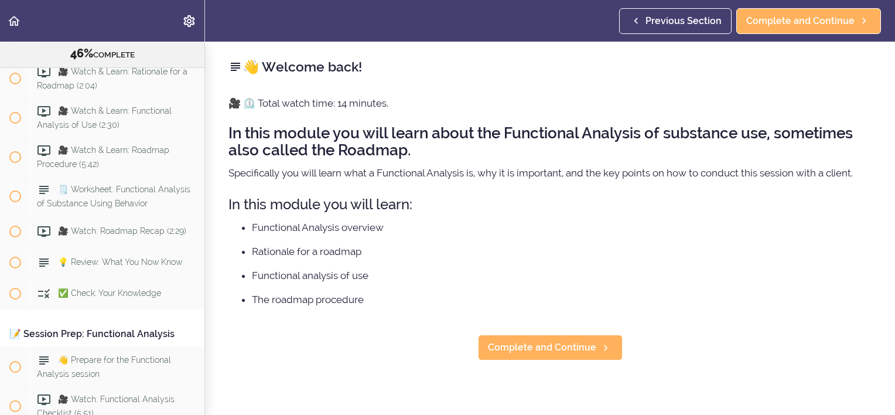
scroll to position [3743, 0]
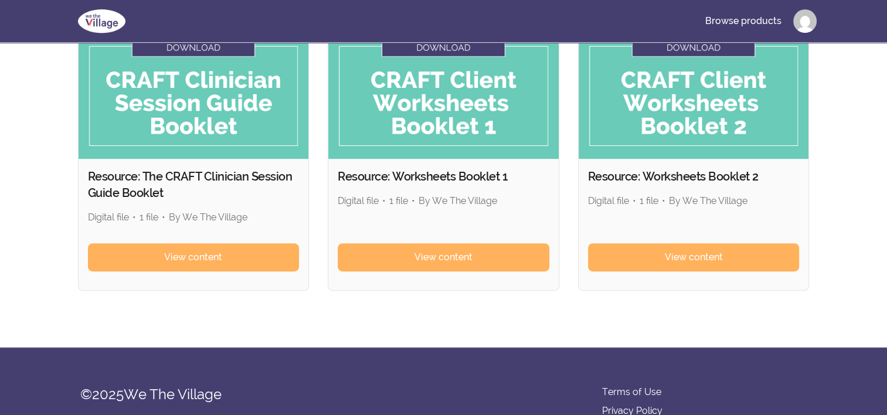
scroll to position [352, 0]
